Goal: Transaction & Acquisition: Book appointment/travel/reservation

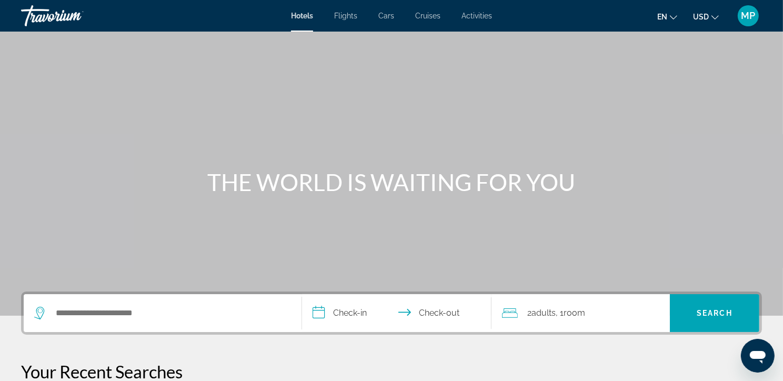
click at [354, 15] on span "Flights" at bounding box center [345, 16] width 23 height 8
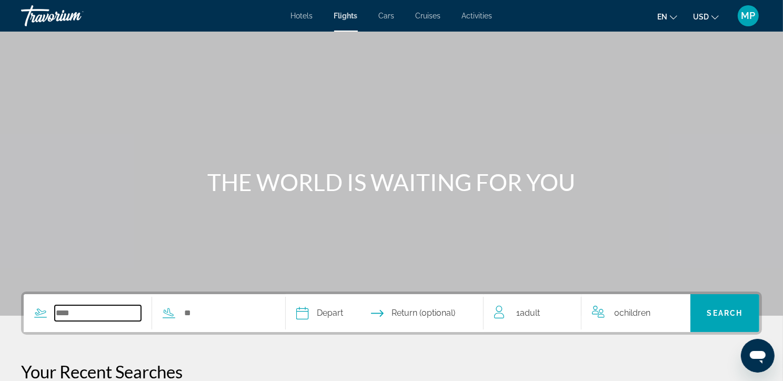
click at [100, 321] on input "Search widget" at bounding box center [98, 313] width 86 height 16
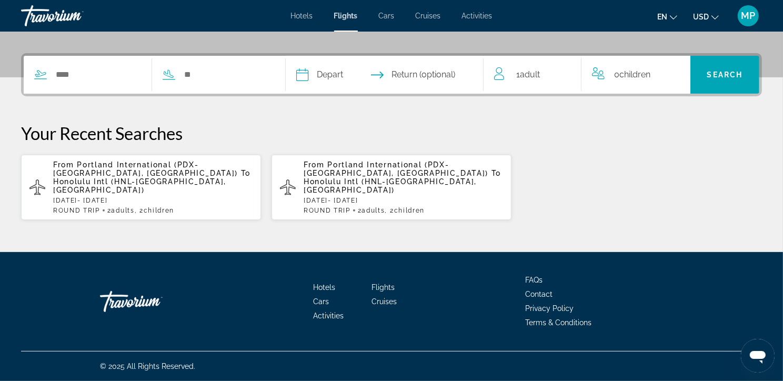
click at [164, 181] on span "Honolulu Intl (HNL-[GEOGRAPHIC_DATA], [GEOGRAPHIC_DATA])" at bounding box center [139, 185] width 173 height 17
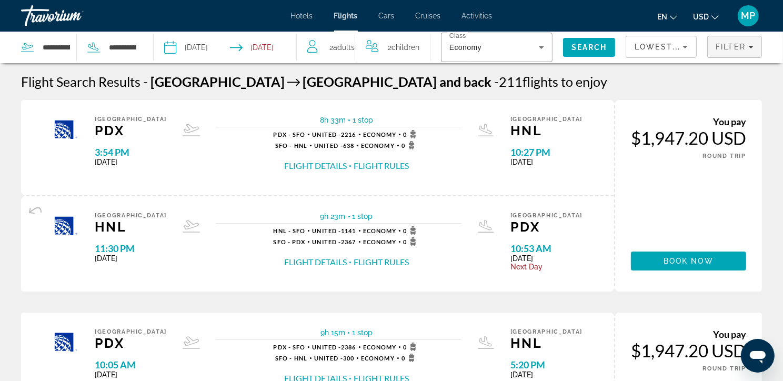
click at [735, 53] on button "Filter" at bounding box center [735, 47] width 55 height 22
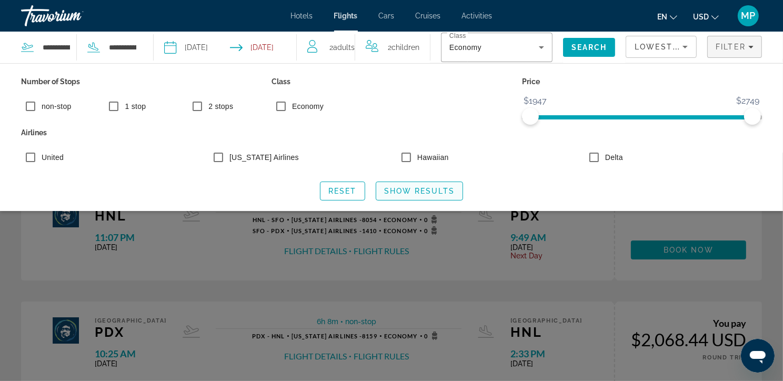
click at [405, 195] on span "Show Results" at bounding box center [419, 191] width 71 height 8
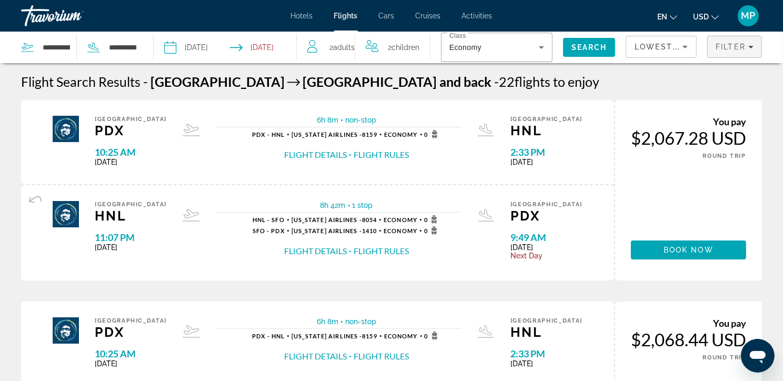
click at [739, 55] on span "Filters" at bounding box center [735, 46] width 54 height 25
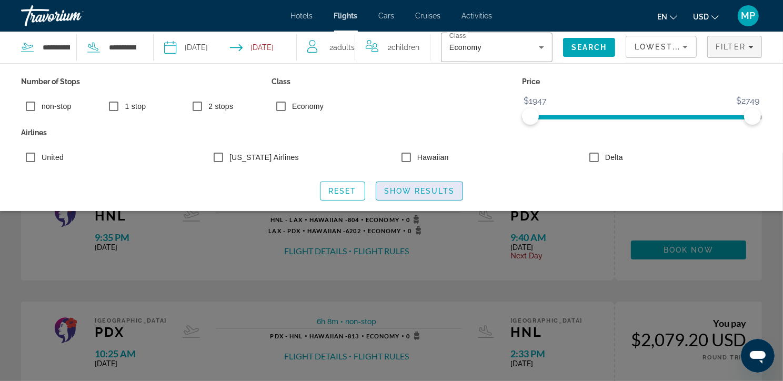
click at [426, 195] on span "Show Results" at bounding box center [419, 191] width 71 height 8
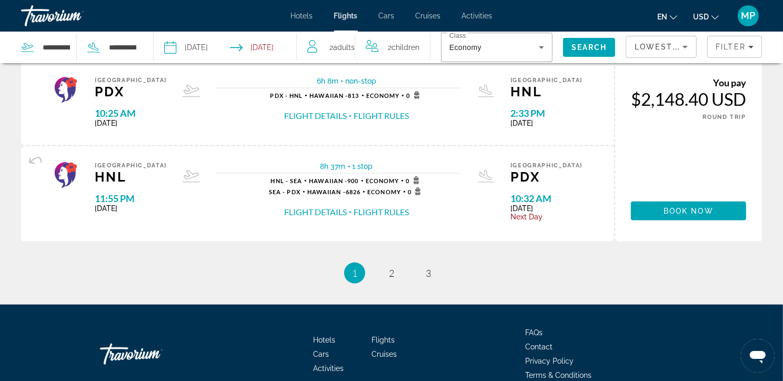
scroll to position [1195, 0]
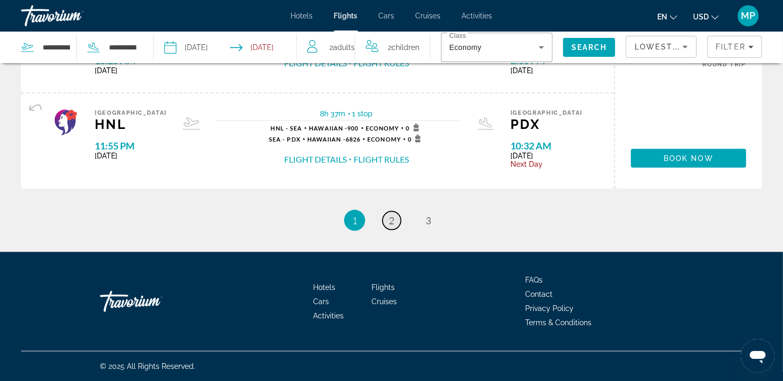
click at [392, 215] on span "2" at bounding box center [391, 221] width 5 height 12
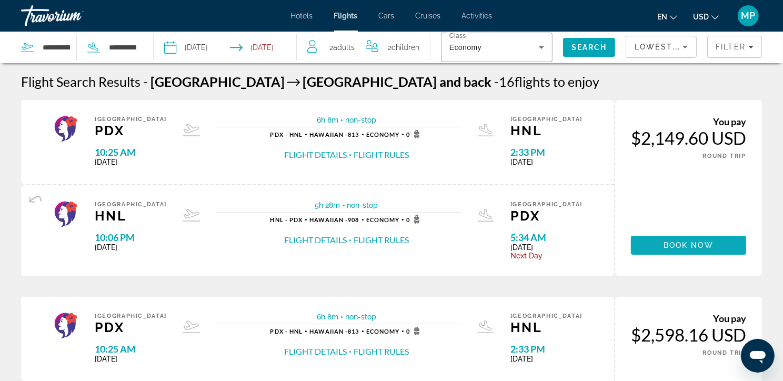
click at [704, 258] on span "Main content" at bounding box center [688, 245] width 115 height 25
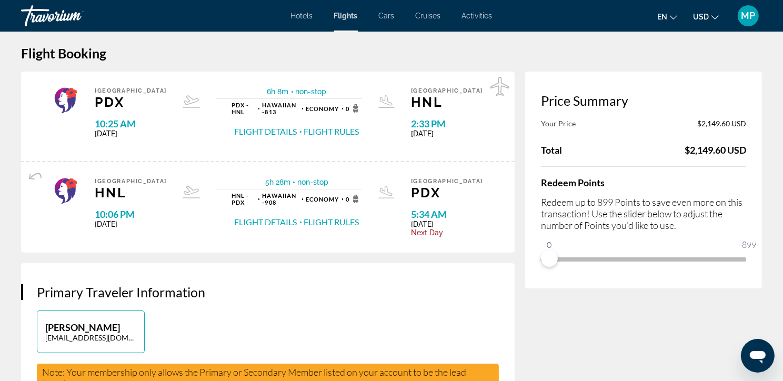
scroll to position [9, 0]
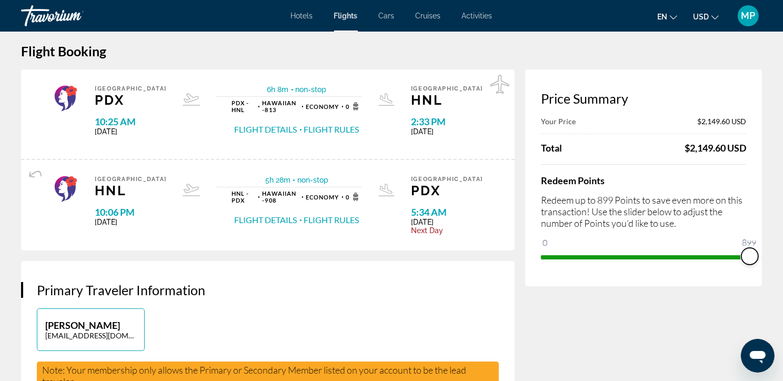
drag, startPoint x: 535, startPoint y: 267, endPoint x: 792, endPoint y: 272, distance: 256.4
click at [783, 272] on html "Skip to main content Hotels Flights Cars Cruises Activities Hotels Flights Cars…" at bounding box center [391, 181] width 783 height 381
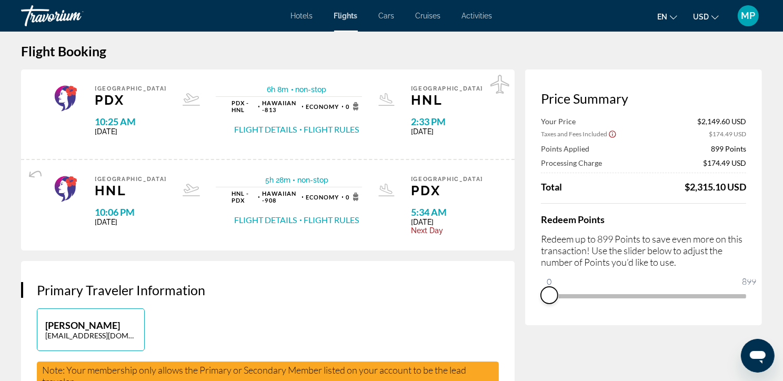
drag, startPoint x: 738, startPoint y: 313, endPoint x: 514, endPoint y: 311, distance: 223.2
click at [525, 311] on div "Price Summary Your Price $2,149.60 USD Taxes and Fees Included $174.49 USD Poin…" at bounding box center [643, 197] width 237 height 256
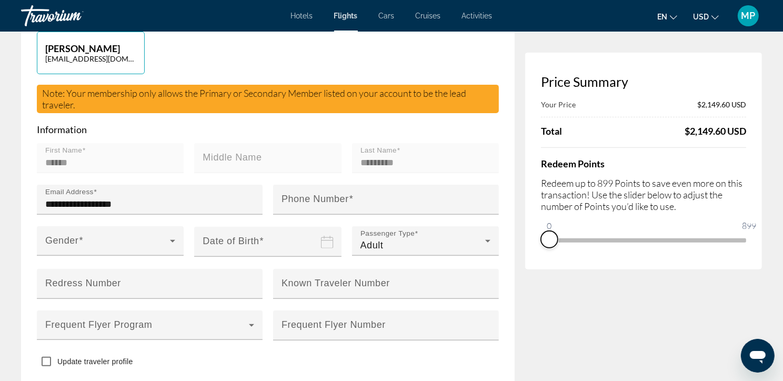
scroll to position [0, 0]
